Goal: Task Accomplishment & Management: Manage account settings

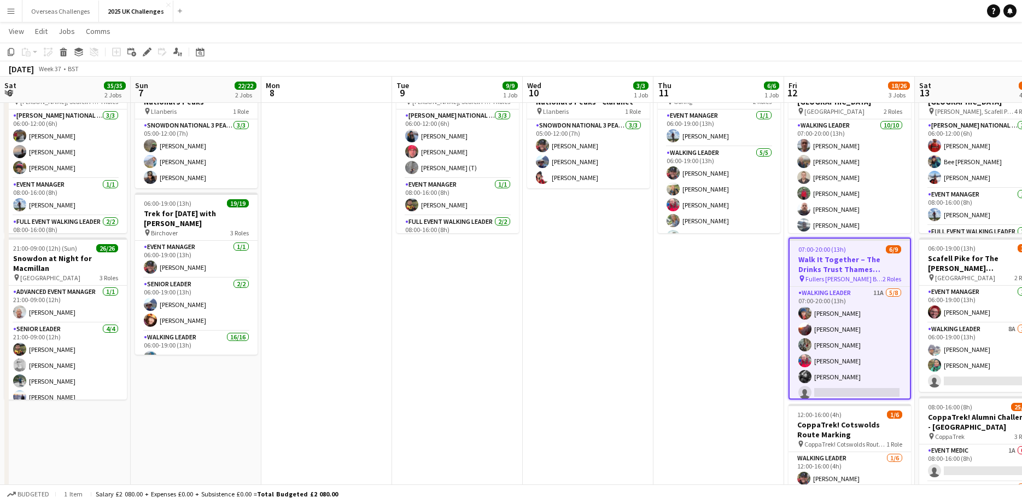
scroll to position [72, 0]
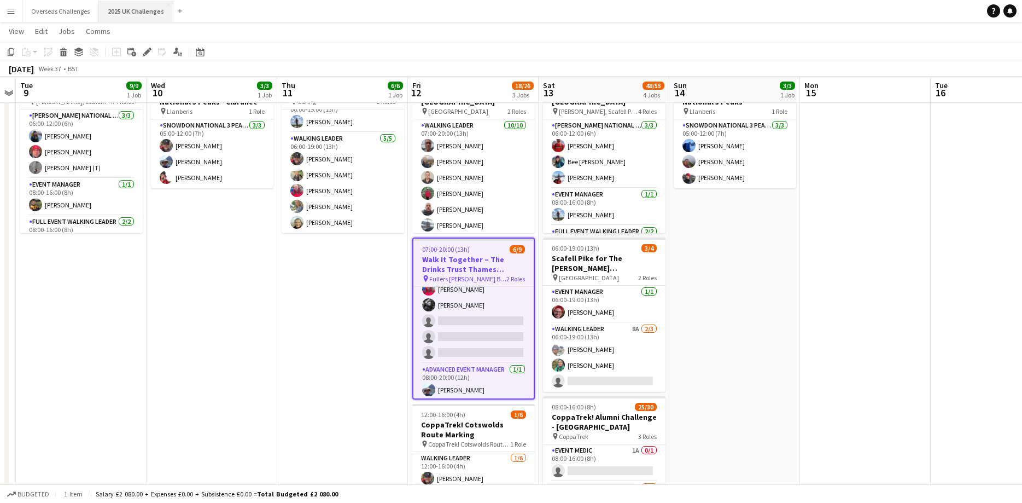
click at [132, 11] on button "2025 UK Challenges Close" at bounding box center [136, 11] width 74 height 21
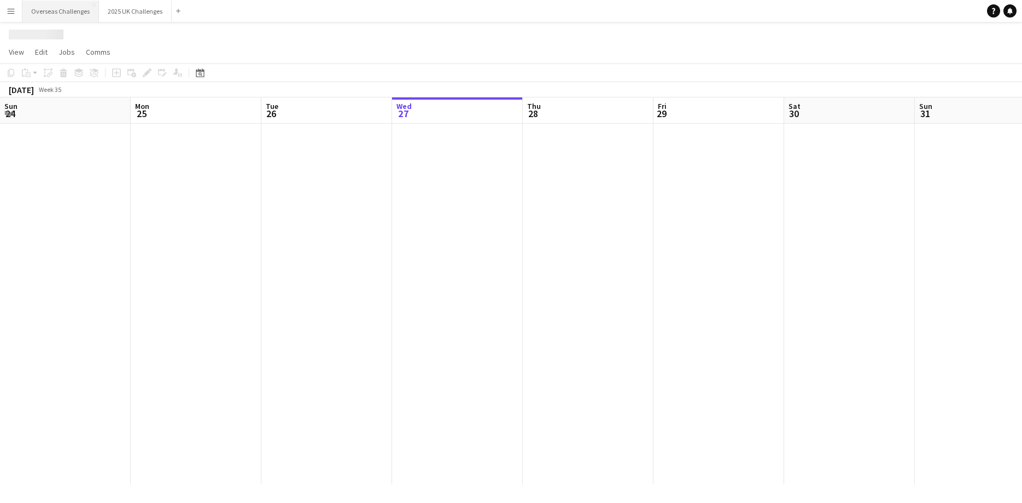
scroll to position [0, 0]
click at [58, 11] on button "Overseas Challenges Close" at bounding box center [60, 11] width 77 height 21
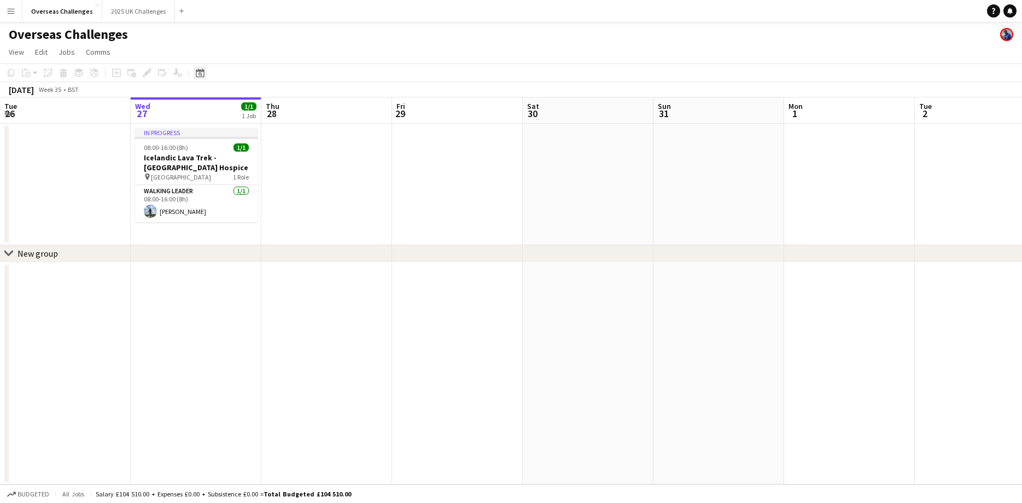
click at [199, 71] on icon at bounding box center [200, 72] width 8 height 9
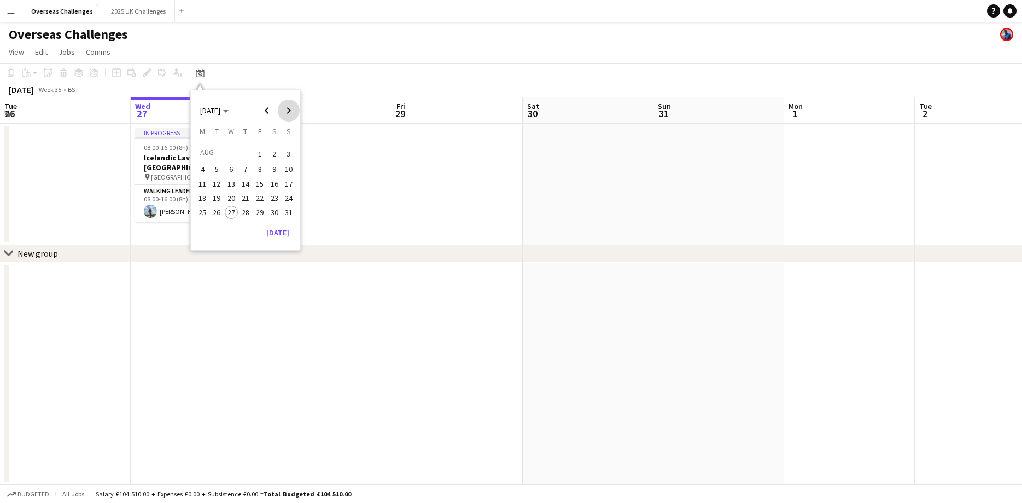
click at [289, 111] on span "Next month" at bounding box center [289, 111] width 22 height 22
click at [289, 112] on span "Next month" at bounding box center [289, 111] width 22 height 22
click at [247, 182] on span "9" at bounding box center [245, 180] width 13 height 13
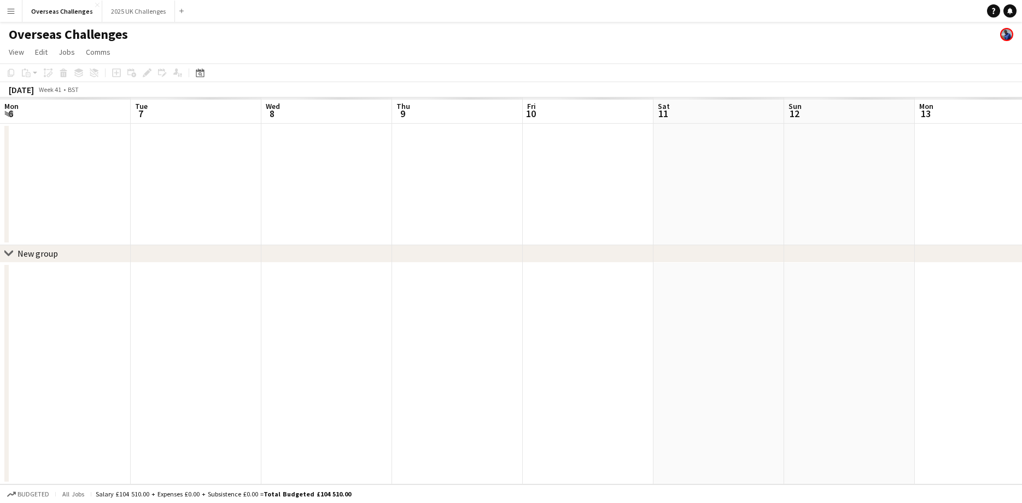
scroll to position [0, 376]
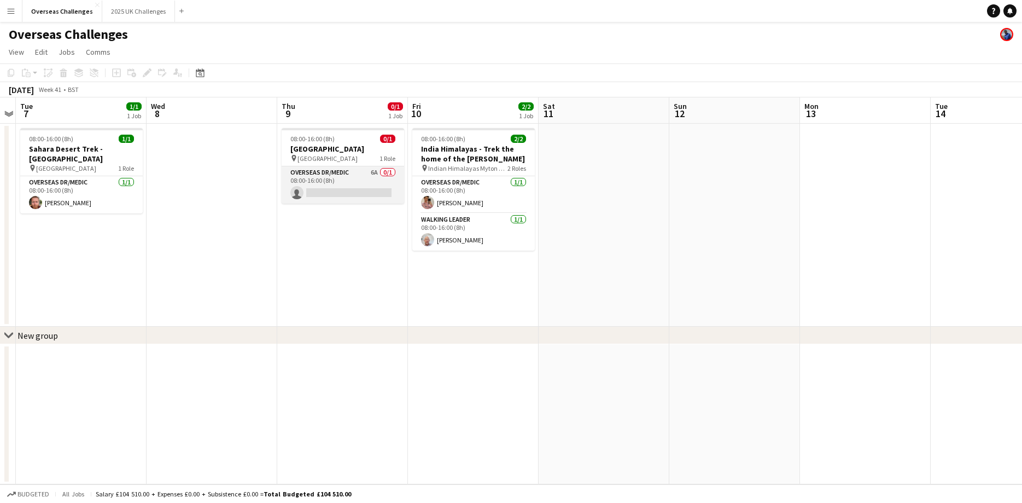
click at [328, 185] on app-card-role "Overseas Dr/Medic 6A 0/1 08:00-16:00 (8h) single-neutral-actions" at bounding box center [343, 184] width 123 height 37
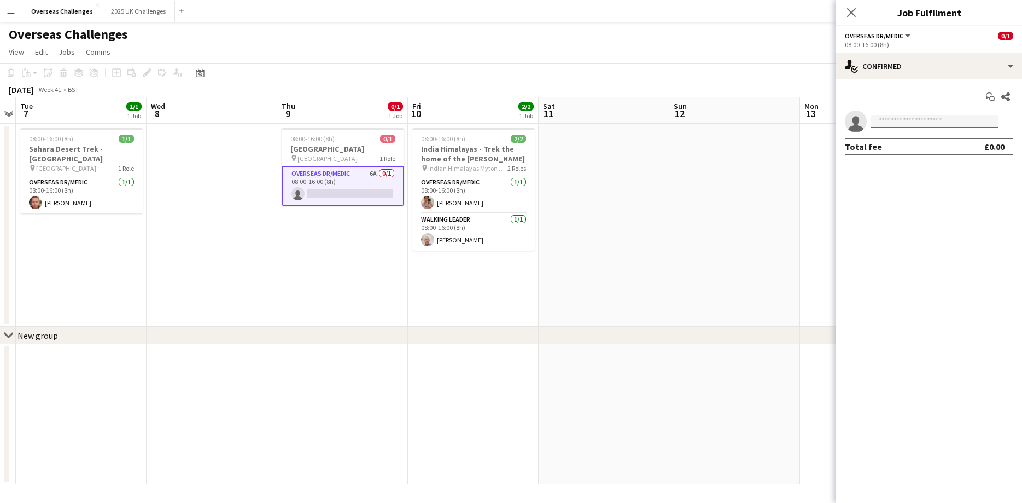
click at [906, 121] on input at bounding box center [934, 121] width 127 height 13
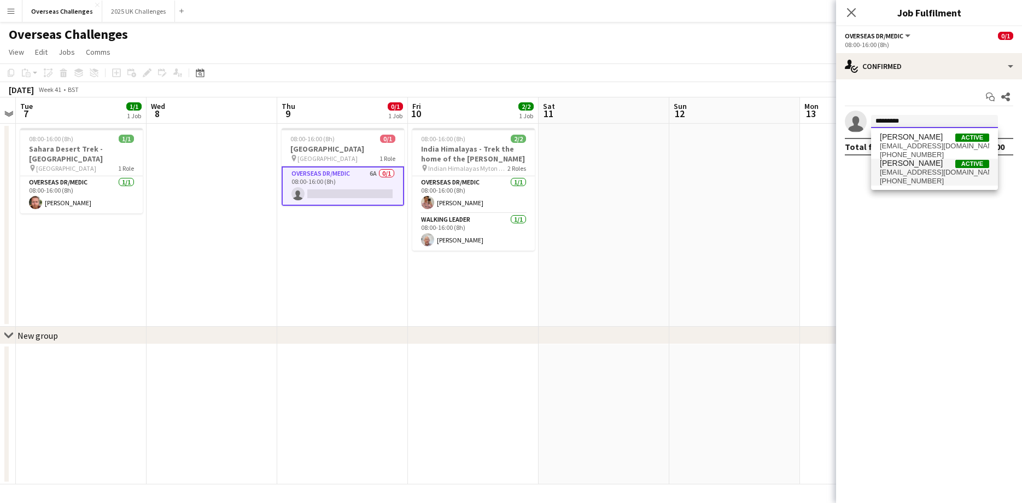
type input "*********"
click at [930, 171] on span "[EMAIL_ADDRESS][DOMAIN_NAME]" at bounding box center [934, 172] width 109 height 9
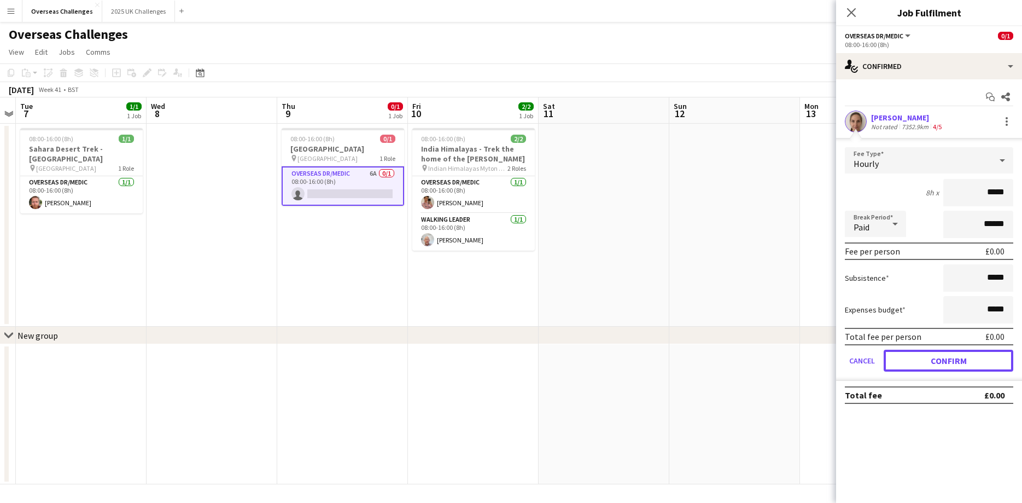
click at [943, 353] on button "Confirm" at bounding box center [949, 360] width 130 height 22
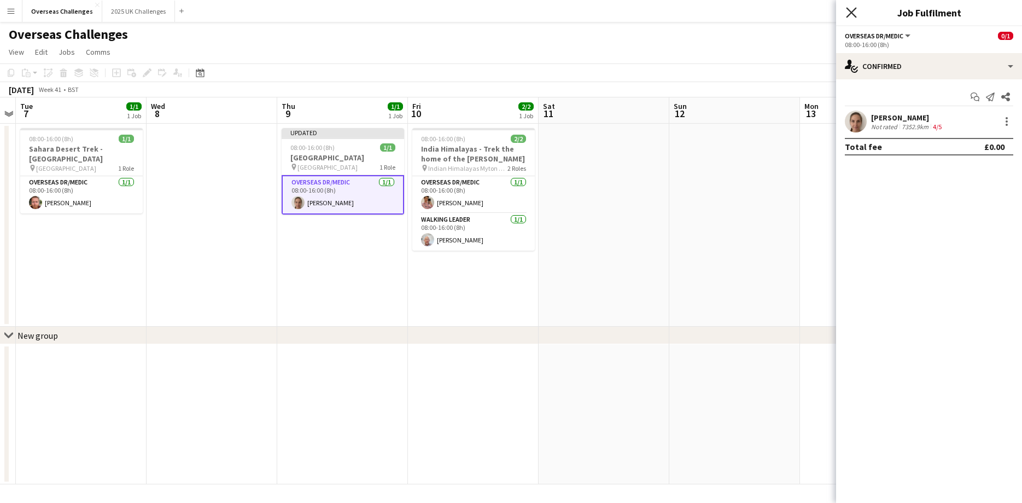
click at [854, 12] on icon "Close pop-in" at bounding box center [851, 12] width 10 height 10
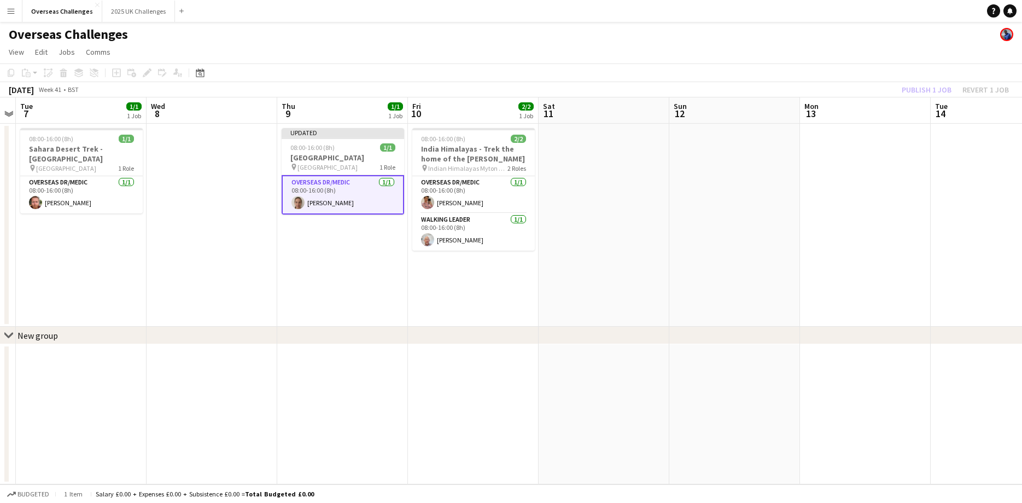
click at [904, 89] on div "Publish 1 job Revert 1 job" at bounding box center [955, 90] width 133 height 14
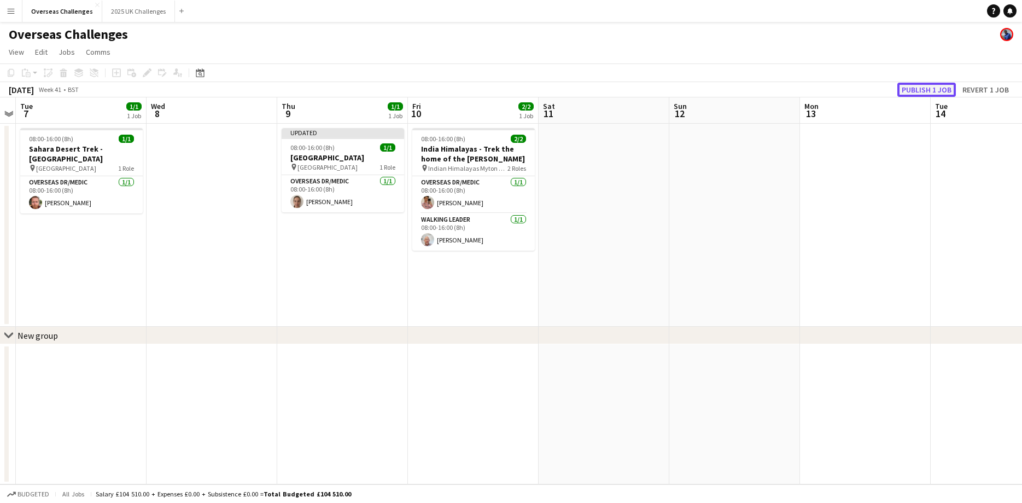
click at [905, 90] on button "Publish 1 job" at bounding box center [926, 90] width 59 height 14
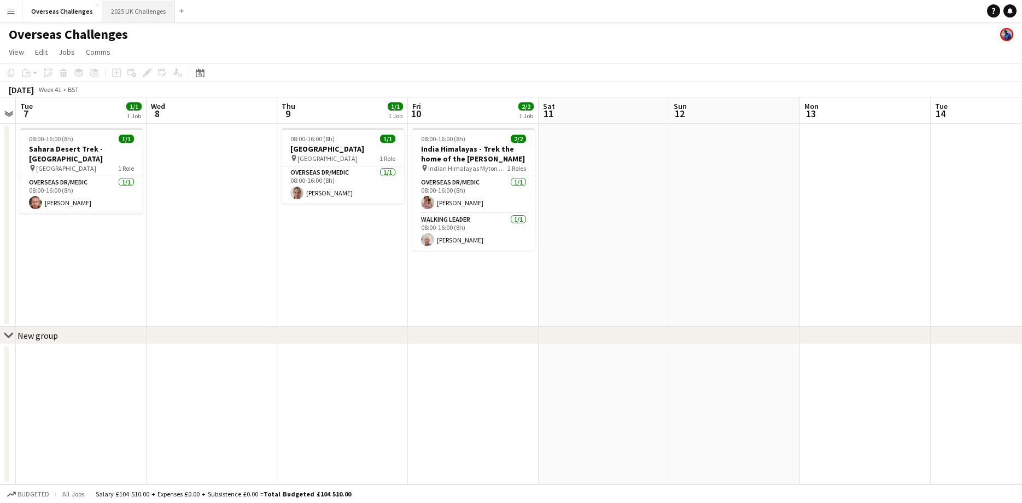
click at [127, 6] on button "2025 UK Challenges Close" at bounding box center [138, 11] width 73 height 21
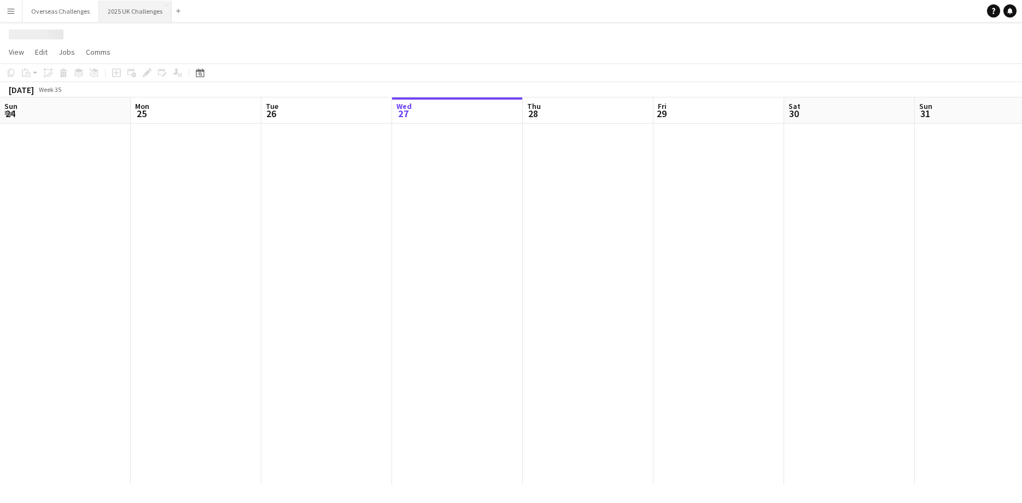
scroll to position [0, 261]
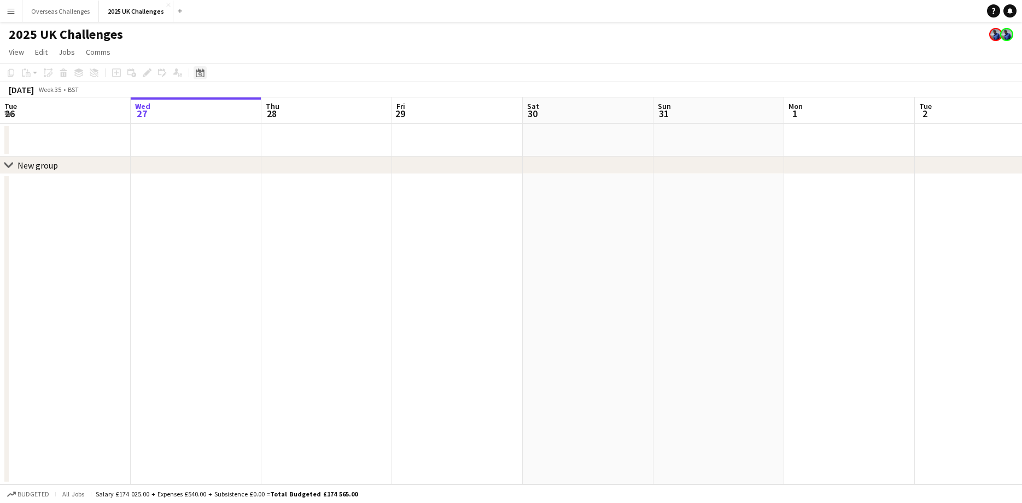
click at [206, 73] on div "Date picker" at bounding box center [200, 72] width 13 height 13
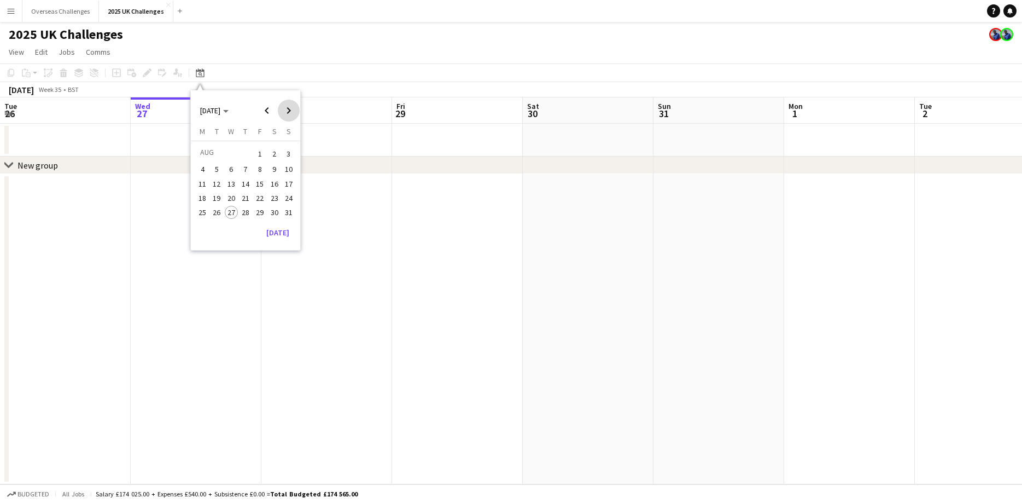
click at [293, 109] on span "Next month" at bounding box center [289, 111] width 22 height 22
click at [250, 185] on button "11" at bounding box center [245, 181] width 14 height 14
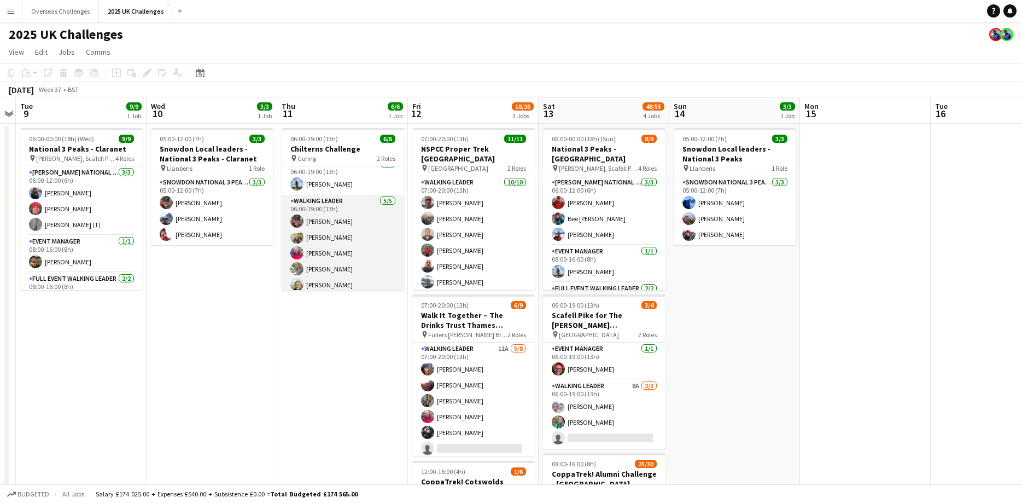
scroll to position [14, 0]
click at [323, 279] on app-card-role "Walking Leader [DATE] 06:00-19:00 (13h) [PERSON_NAME] [PERSON_NAME] [PERSON_NAM…" at bounding box center [343, 239] width 123 height 101
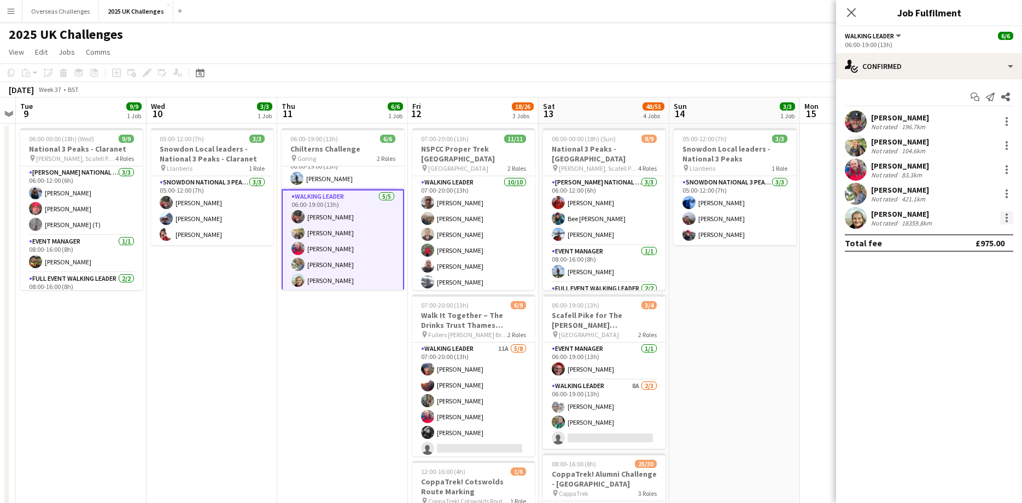
click at [1006, 219] on div at bounding box center [1006, 217] width 13 height 13
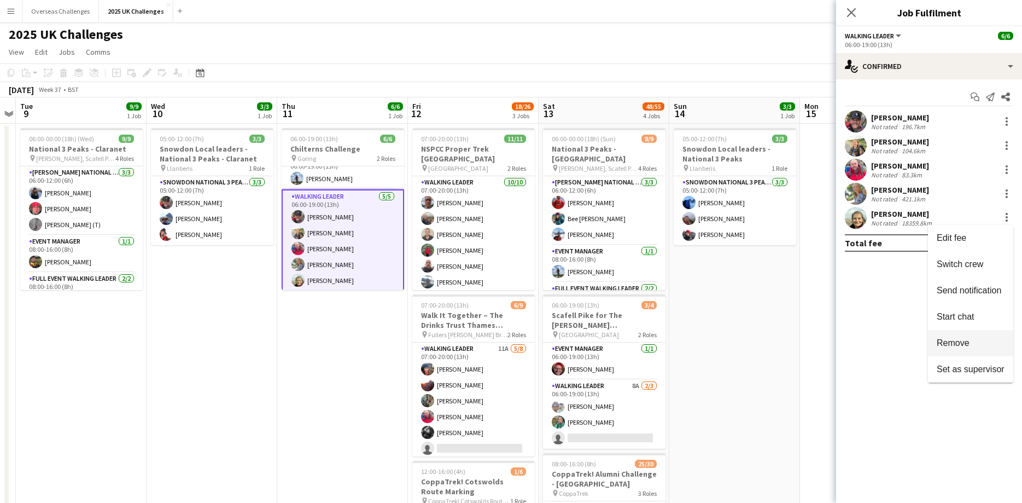
click at [967, 345] on span "Remove" at bounding box center [953, 342] width 33 height 9
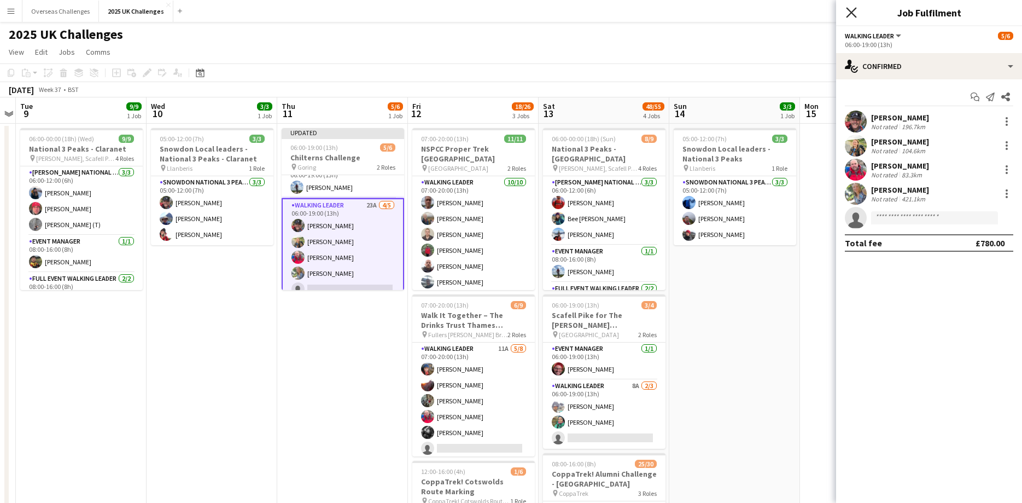
click at [854, 13] on icon "Close pop-in" at bounding box center [851, 12] width 10 height 10
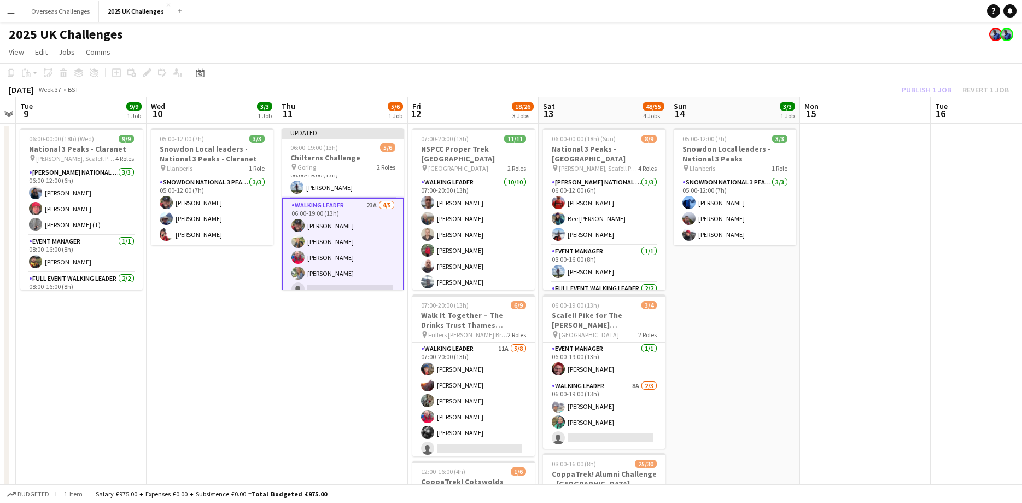
click at [928, 89] on div "Publish 1 job Revert 1 job" at bounding box center [955, 90] width 133 height 14
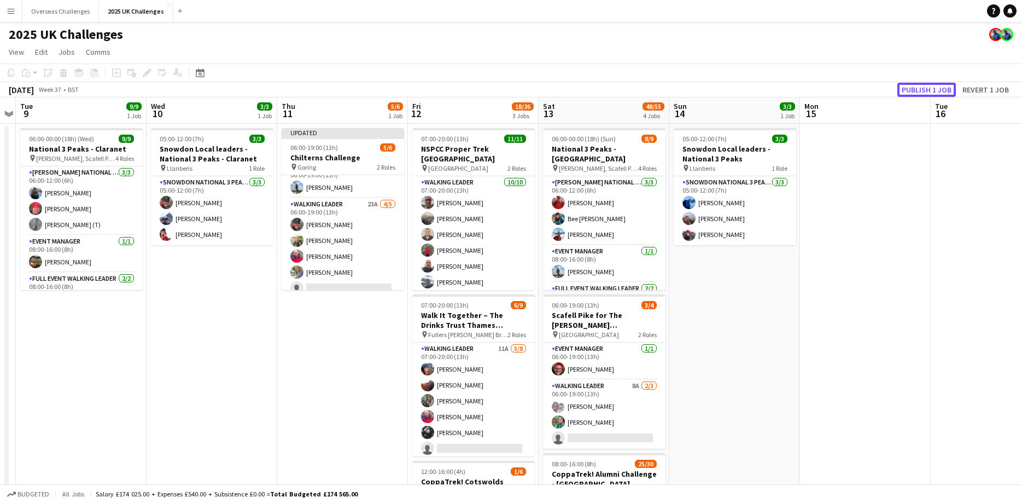
click at [928, 89] on button "Publish 1 job" at bounding box center [926, 90] width 59 height 14
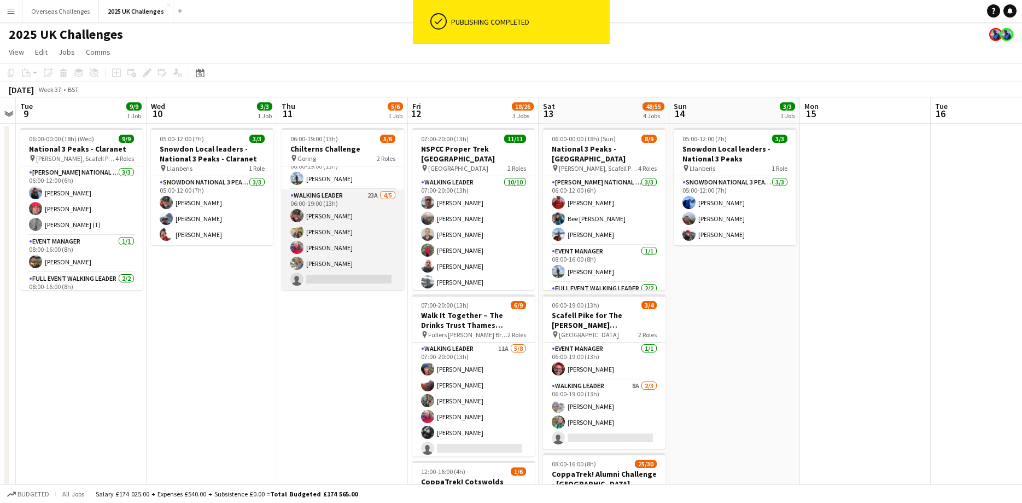
click at [354, 280] on app-card-role "Walking Leader 23A [DATE] 06:00-19:00 (13h) [PERSON_NAME] [PERSON_NAME] [PERSON…" at bounding box center [343, 239] width 123 height 101
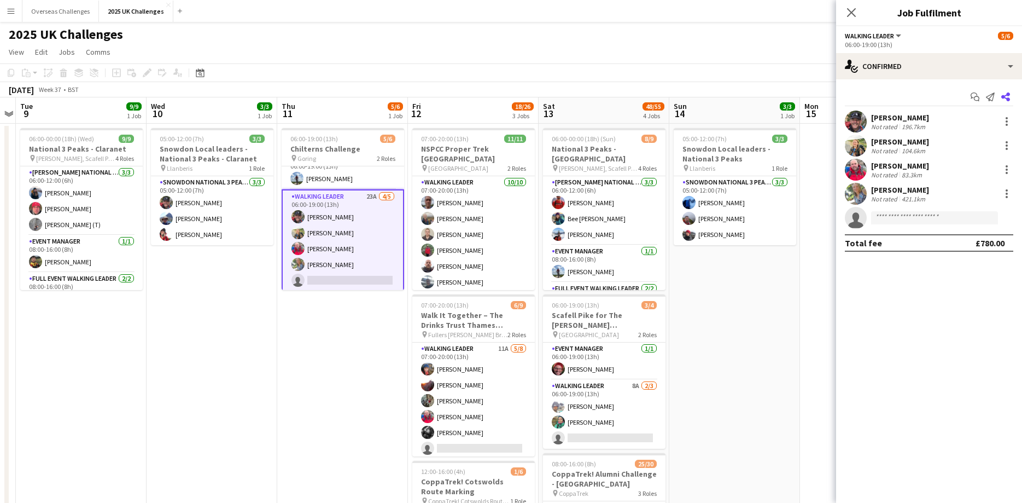
click at [1003, 97] on icon at bounding box center [1005, 96] width 9 height 9
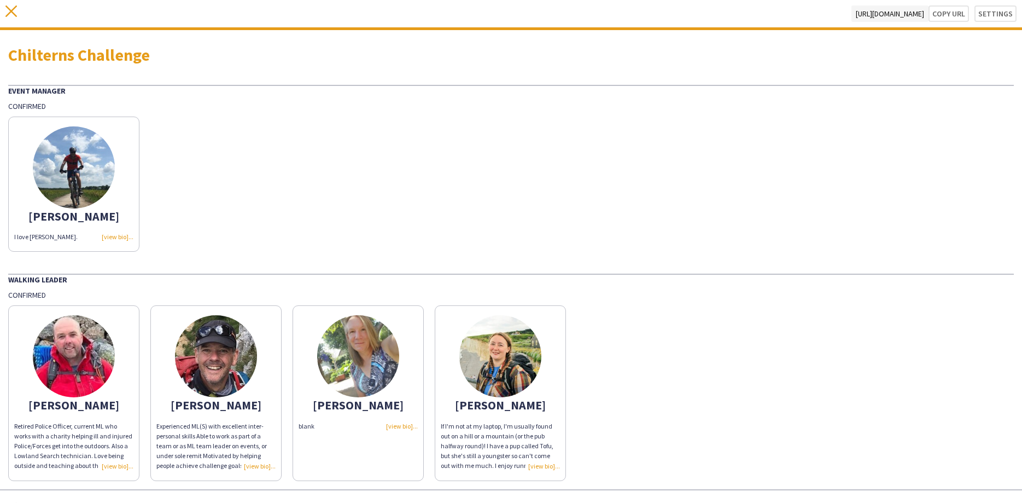
click at [10, 5] on div "close [URL][DOMAIN_NAME] Copy url Settings" at bounding box center [511, 15] width 1022 height 30
click at [12, 13] on icon "close" at bounding box center [10, 10] width 11 height 11
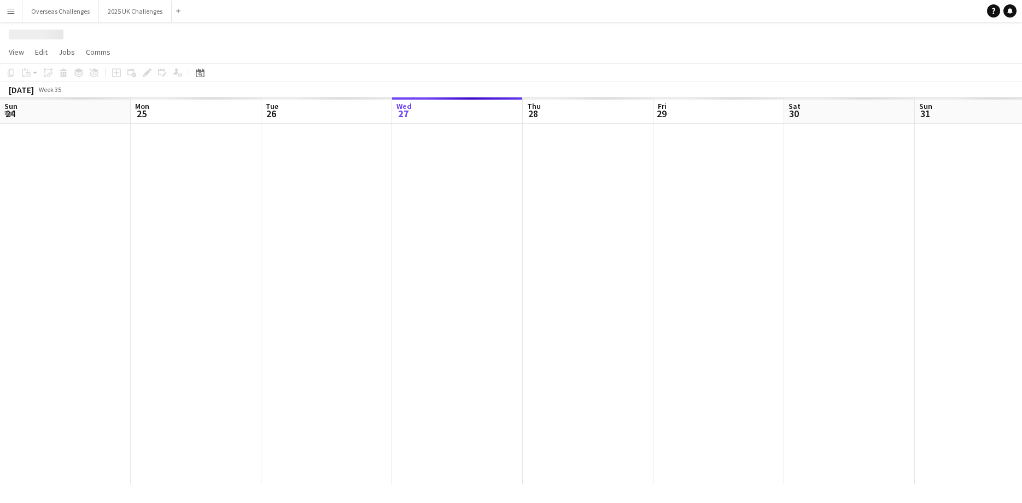
scroll to position [0, 261]
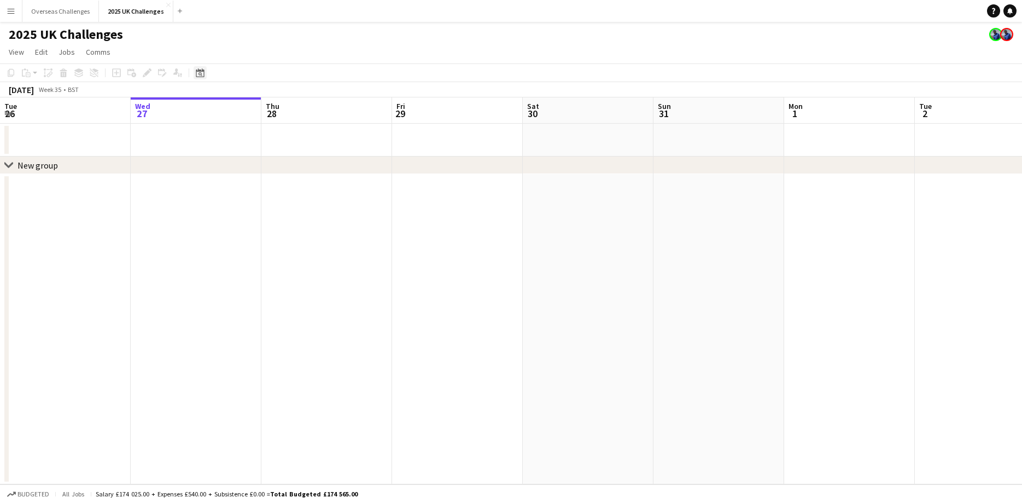
click at [202, 77] on icon "Date picker" at bounding box center [200, 72] width 9 height 9
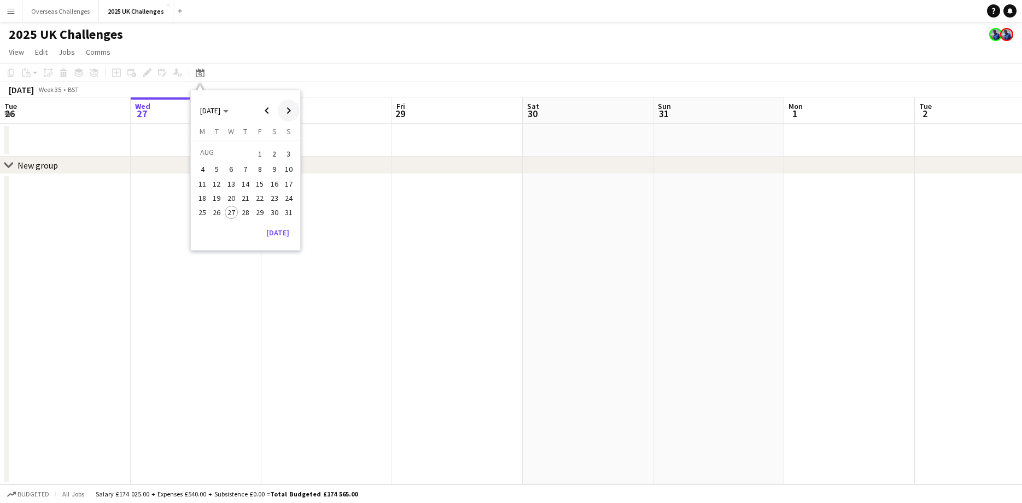
click at [290, 114] on span "Next month" at bounding box center [289, 111] width 22 height 22
click at [252, 184] on button "11" at bounding box center [245, 181] width 14 height 14
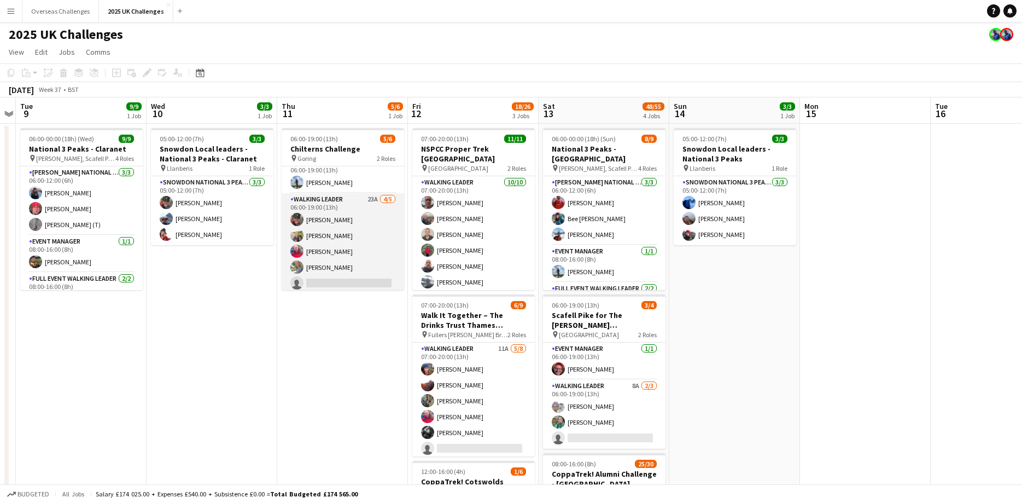
scroll to position [14, 0]
click at [337, 280] on app-card-role "Walking Leader 23A [DATE] 06:00-19:00 (13h) [PERSON_NAME] [PERSON_NAME] [PERSON…" at bounding box center [343, 239] width 123 height 101
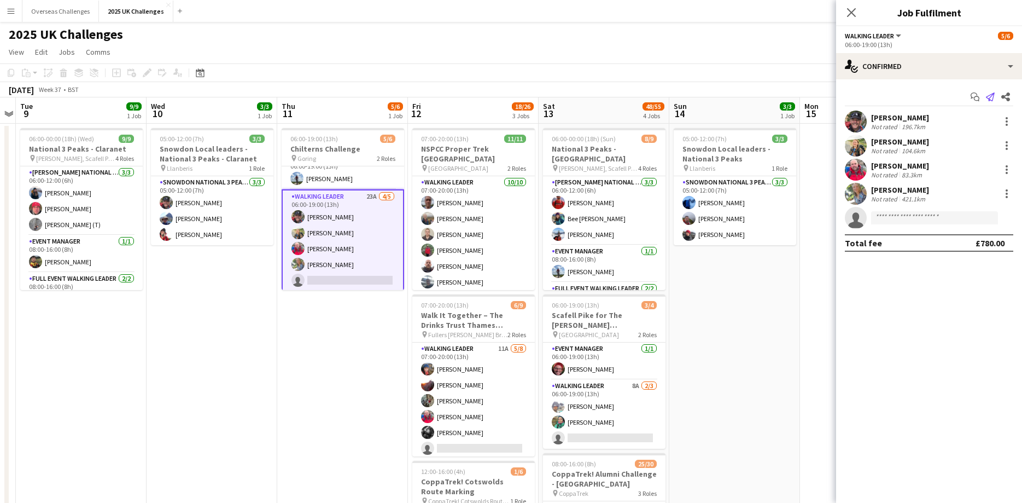
click at [993, 96] on icon at bounding box center [990, 96] width 9 height 9
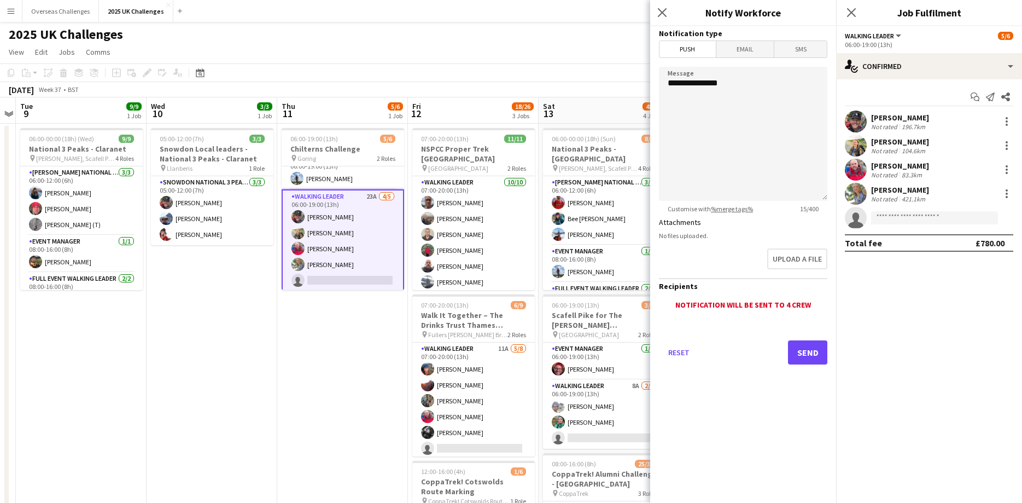
click at [730, 49] on span "Email" at bounding box center [745, 49] width 58 height 16
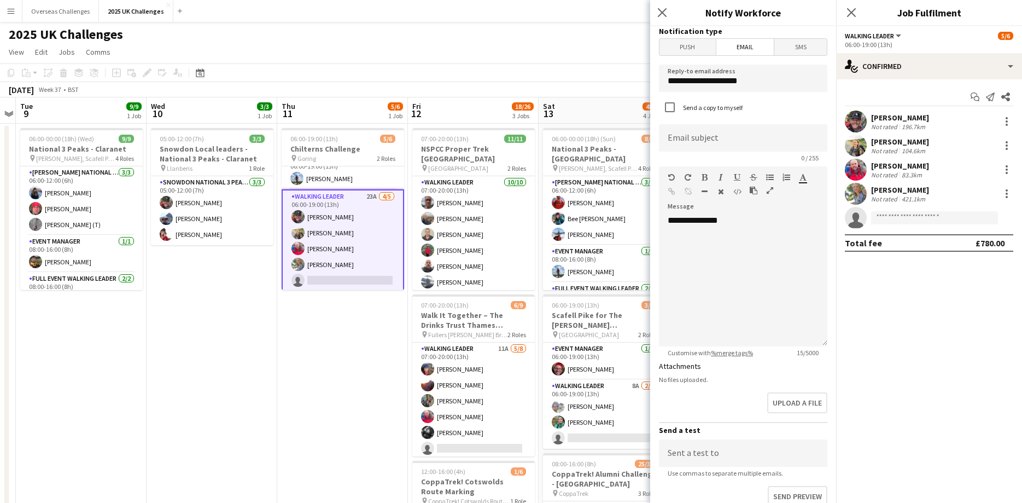
scroll to position [0, 0]
click at [664, 11] on icon at bounding box center [662, 12] width 10 height 10
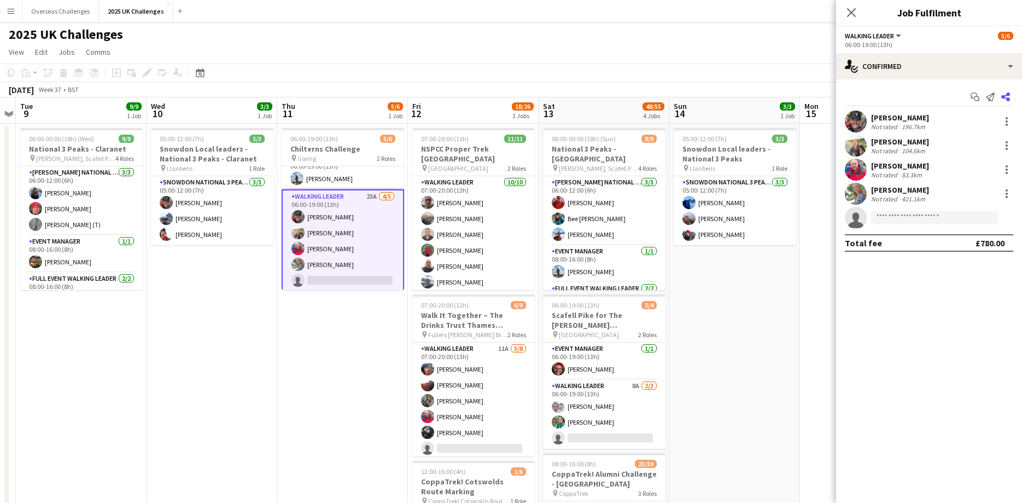
click at [1008, 92] on app-icon "Share" at bounding box center [1005, 96] width 15 height 15
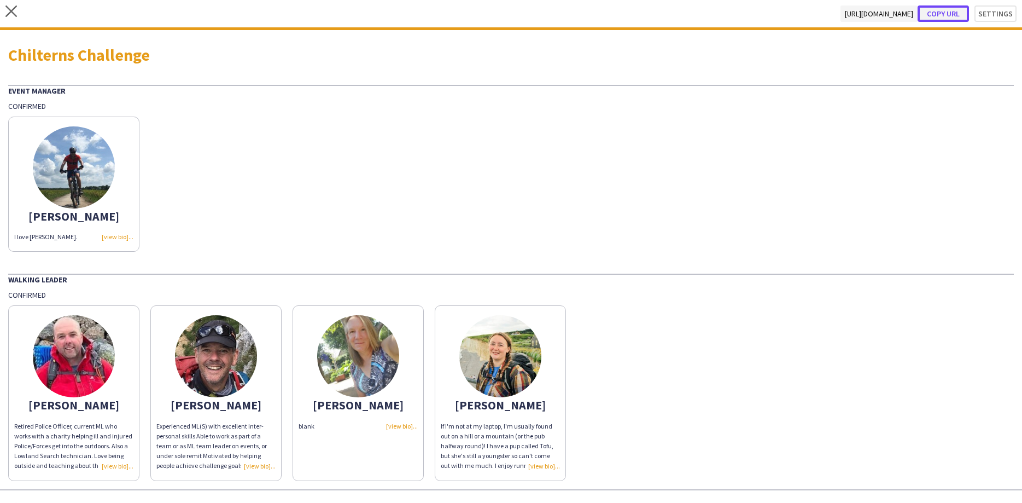
click at [954, 15] on button "Copy url" at bounding box center [943, 13] width 51 height 16
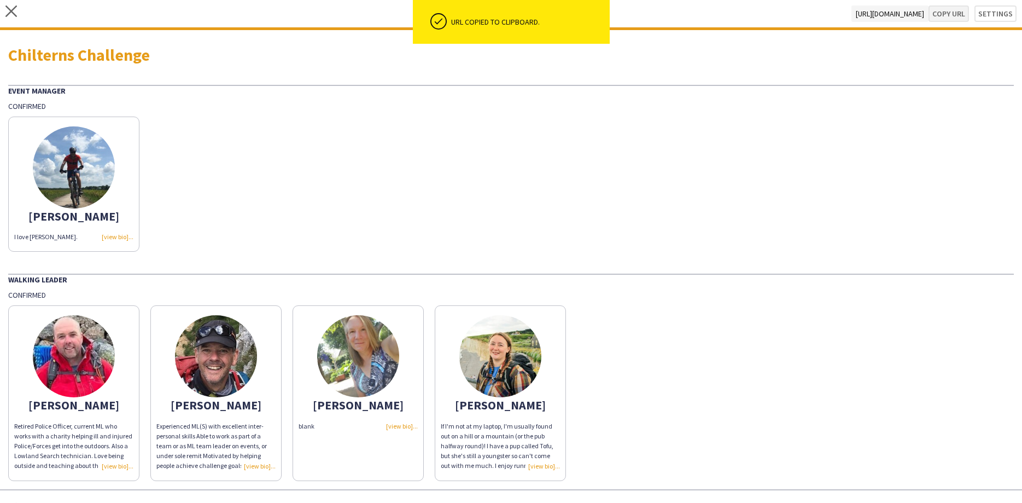
scroll to position [10, 0]
click at [8, 9] on icon "close" at bounding box center [10, 10] width 11 height 11
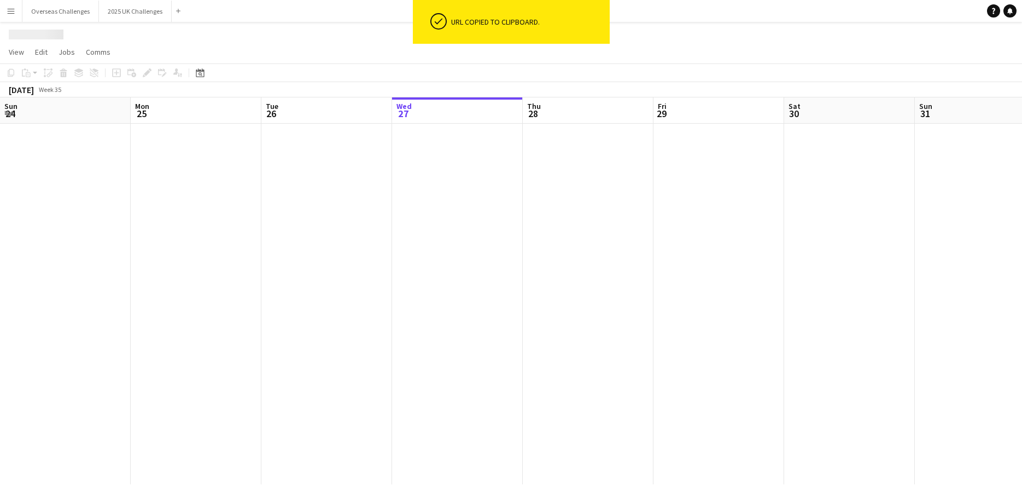
scroll to position [0, 261]
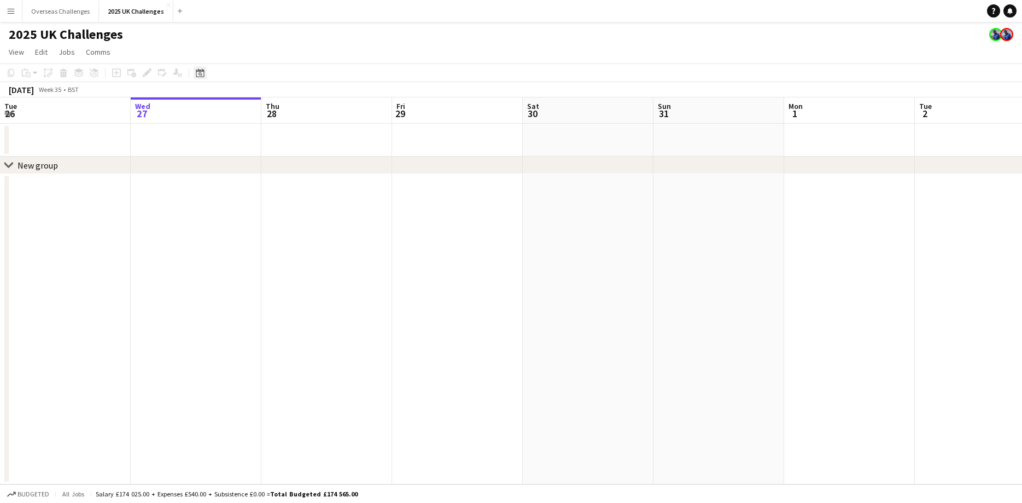
click at [203, 73] on icon "Date picker" at bounding box center [200, 72] width 9 height 9
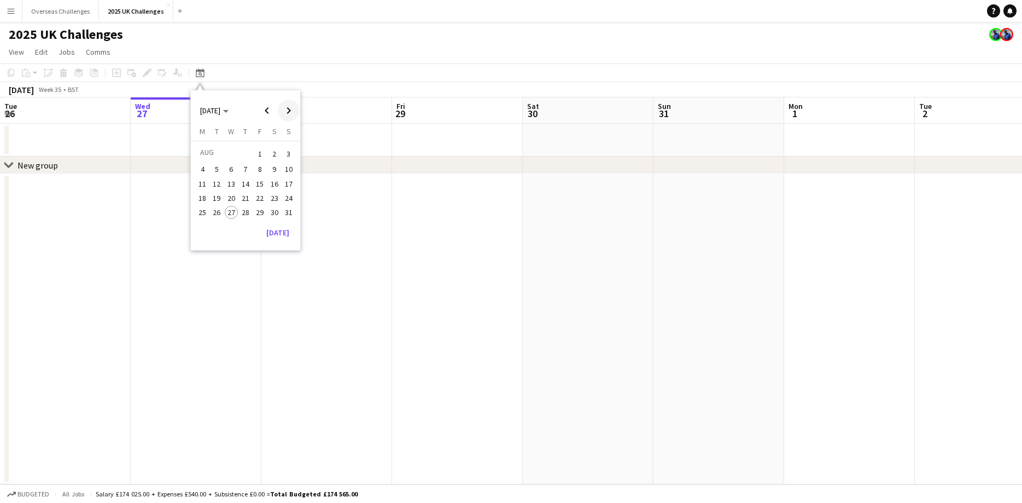
click at [285, 112] on span "Next month" at bounding box center [289, 111] width 22 height 22
click at [247, 178] on span "11" at bounding box center [245, 180] width 13 height 13
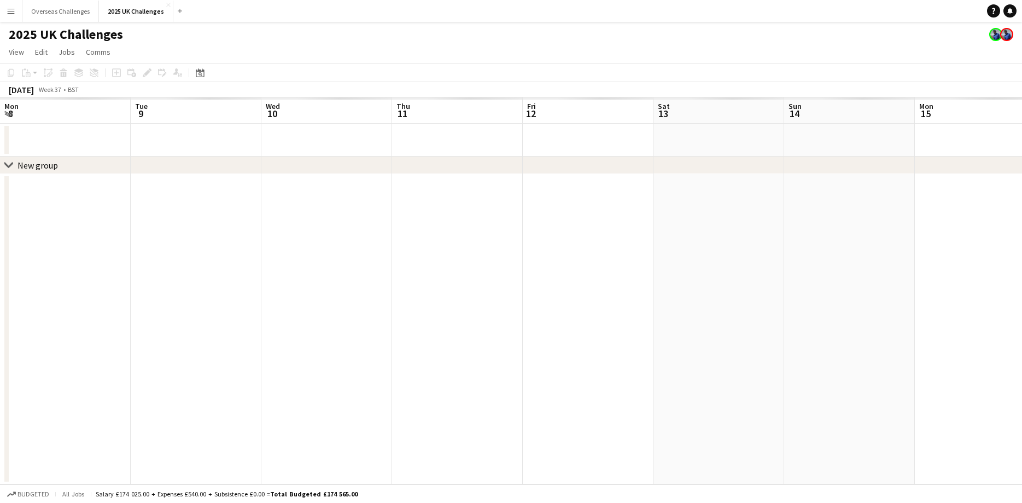
scroll to position [0, 376]
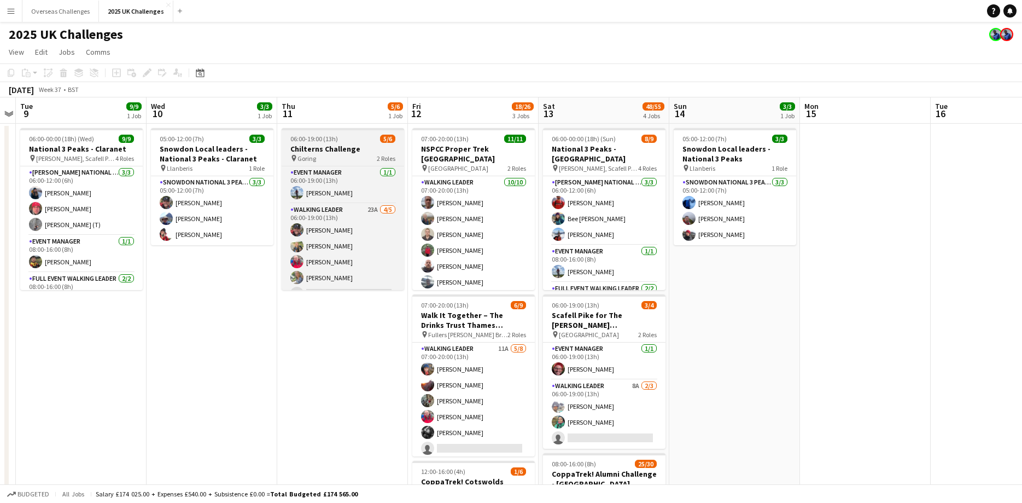
click at [374, 147] on h3 "Chilterns Challenge" at bounding box center [343, 149] width 123 height 10
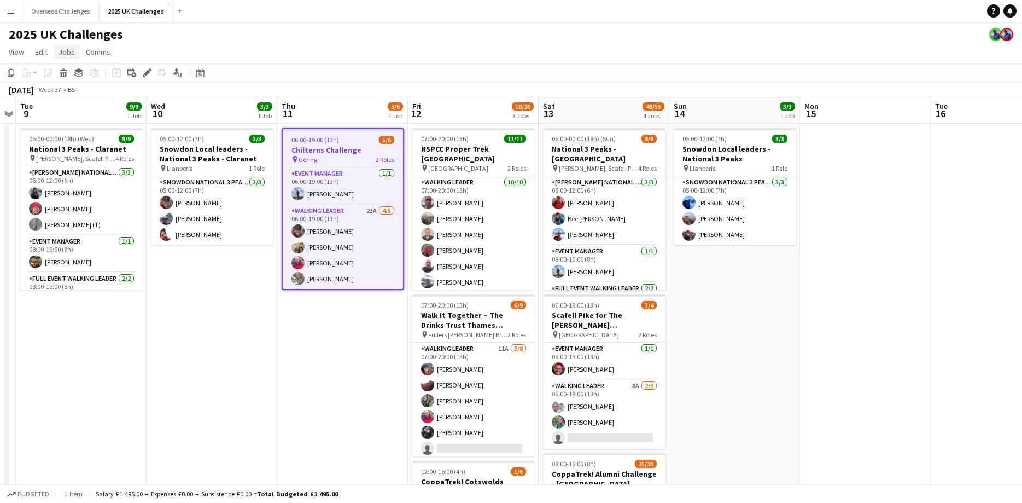
click at [70, 54] on span "Jobs" at bounding box center [67, 52] width 16 height 10
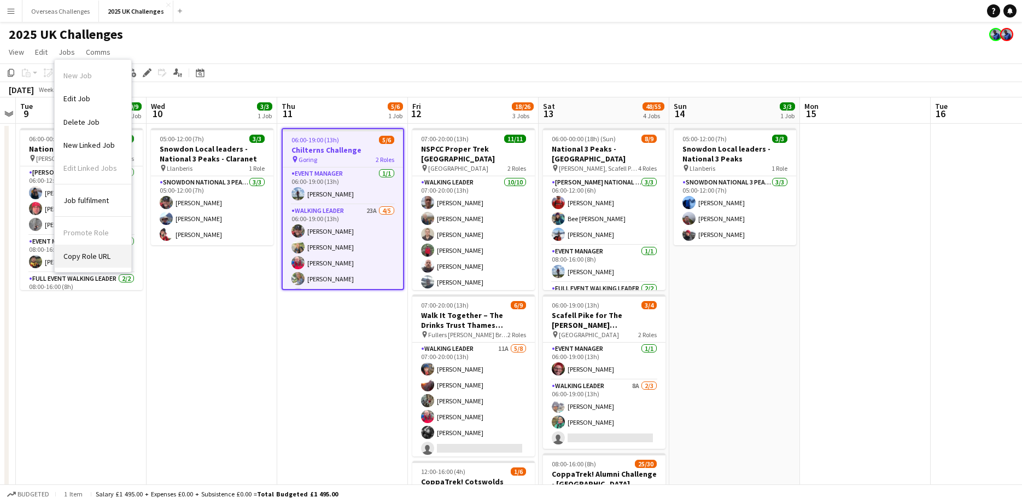
click at [91, 261] on link "Copy Role URL" at bounding box center [93, 255] width 77 height 23
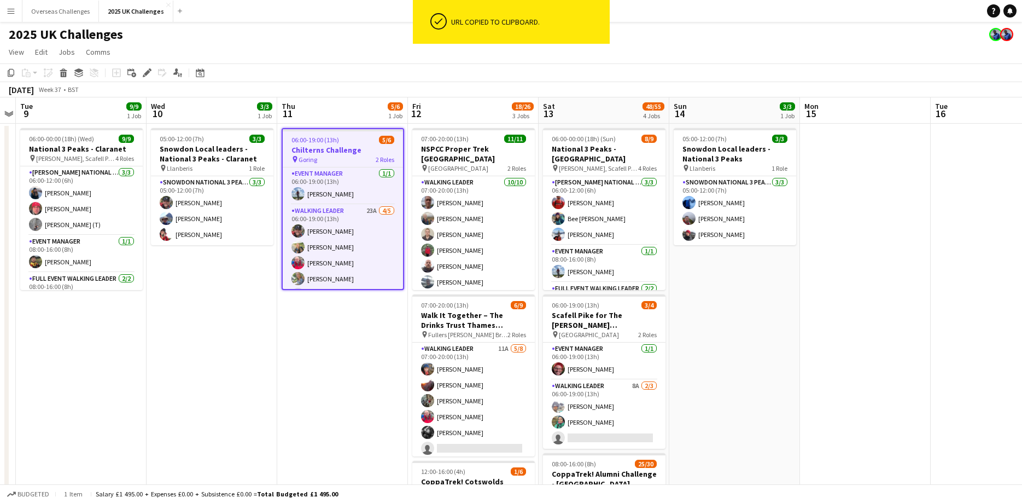
scroll to position [0, 0]
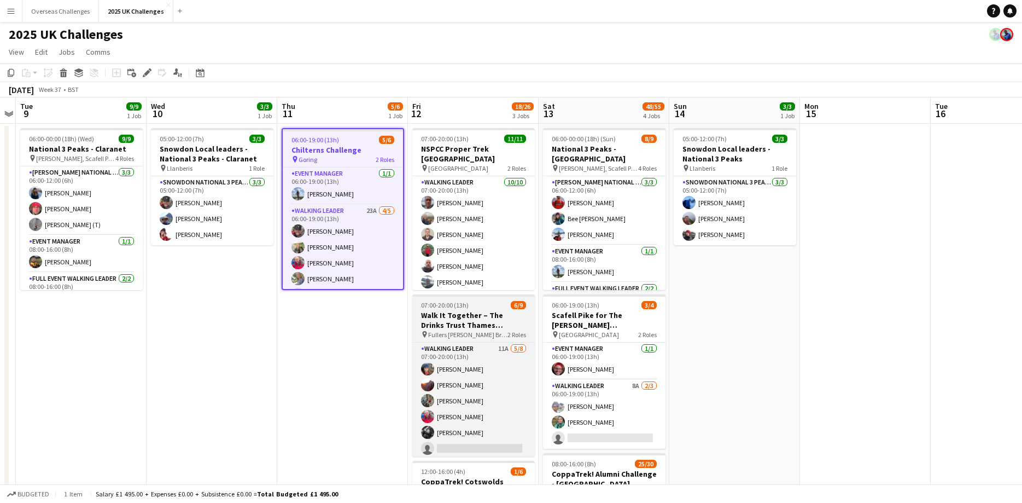
click at [498, 311] on h3 "Walk It Together – The Drinks Trust Thames Footpath Challenge" at bounding box center [473, 320] width 123 height 20
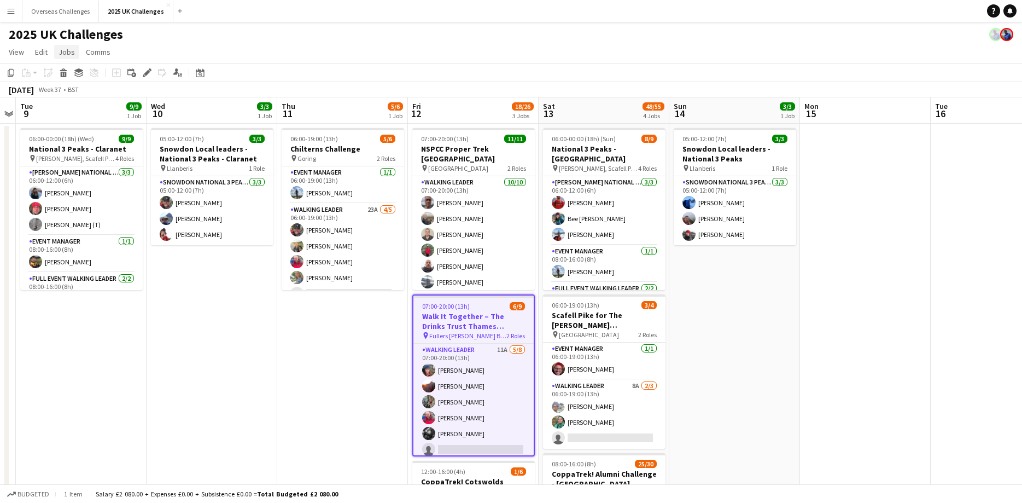
click at [61, 49] on span "Jobs" at bounding box center [67, 52] width 16 height 10
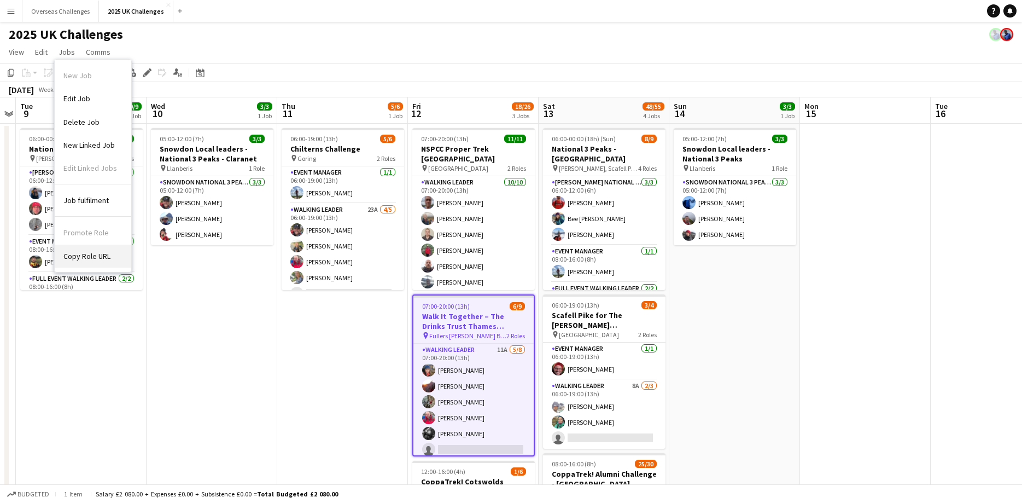
click at [88, 252] on span "Copy Role URL" at bounding box center [86, 256] width 47 height 10
type textarea "**********"
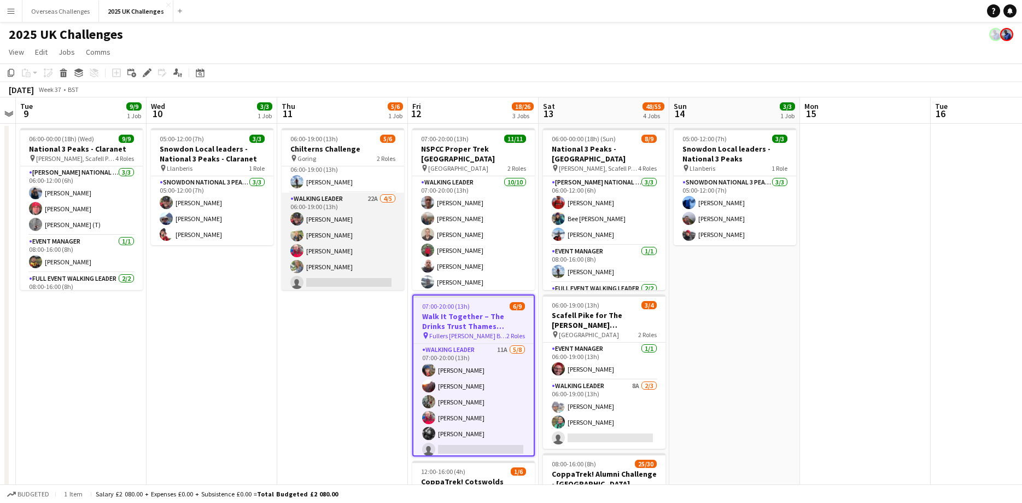
scroll to position [14, 0]
